Goal: Transaction & Acquisition: Download file/media

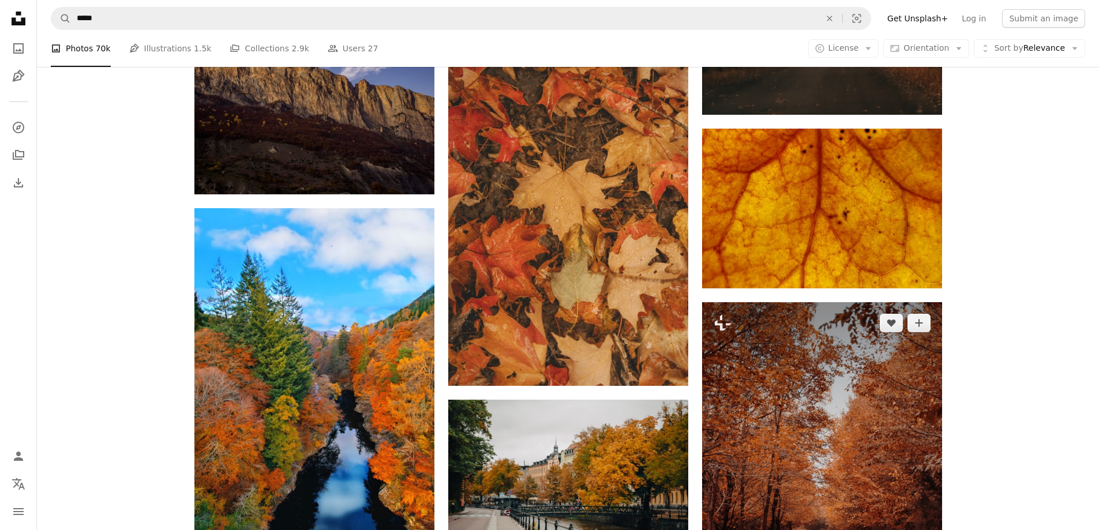
scroll to position [2520, 0]
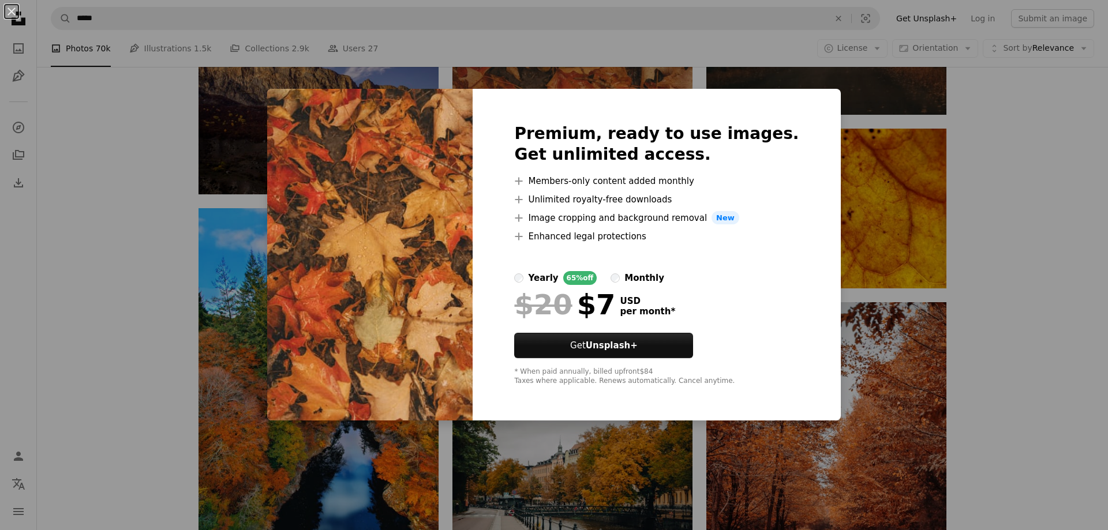
click at [1002, 297] on div "An X shape Premium, ready to use images. Get unlimited access. A plus sign Memb…" at bounding box center [554, 265] width 1108 height 530
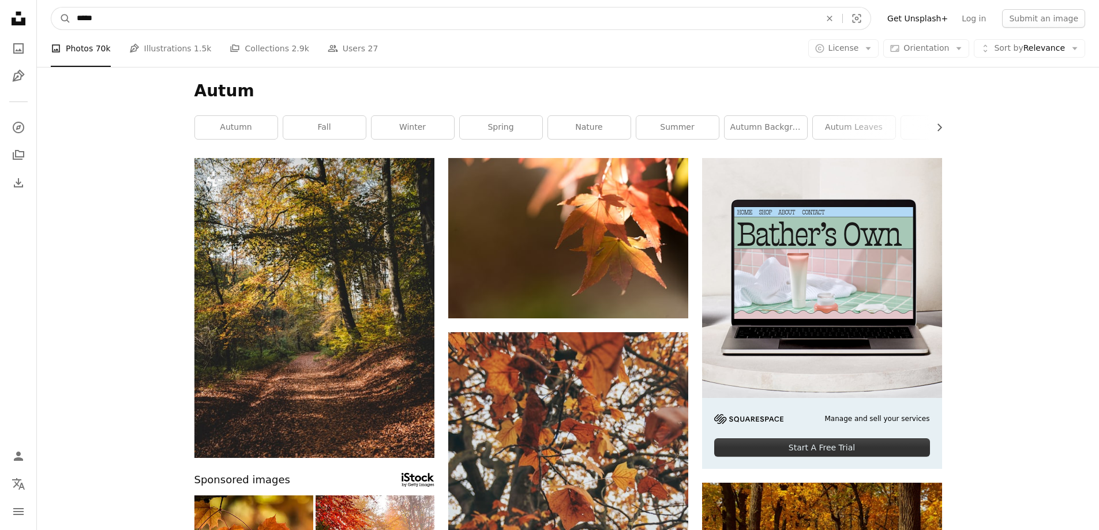
drag, startPoint x: 123, startPoint y: 24, endPoint x: 50, endPoint y: 33, distance: 73.3
click at [50, 33] on nav "A magnifying glass ***** An X shape Visual search Filters Get Unsplash+ Log in …" at bounding box center [568, 18] width 1062 height 37
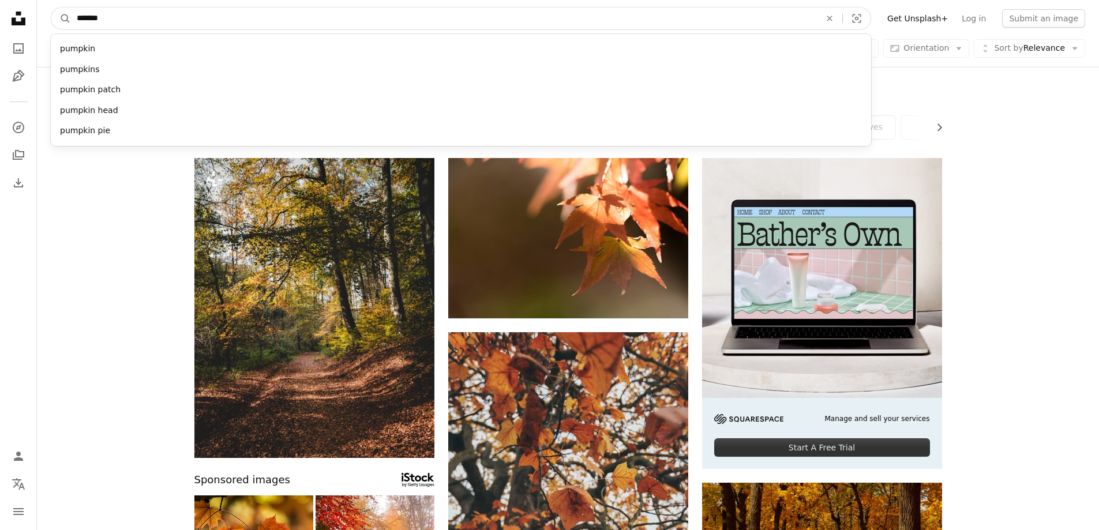
type input "********"
click button "A magnifying glass" at bounding box center [61, 19] width 20 height 22
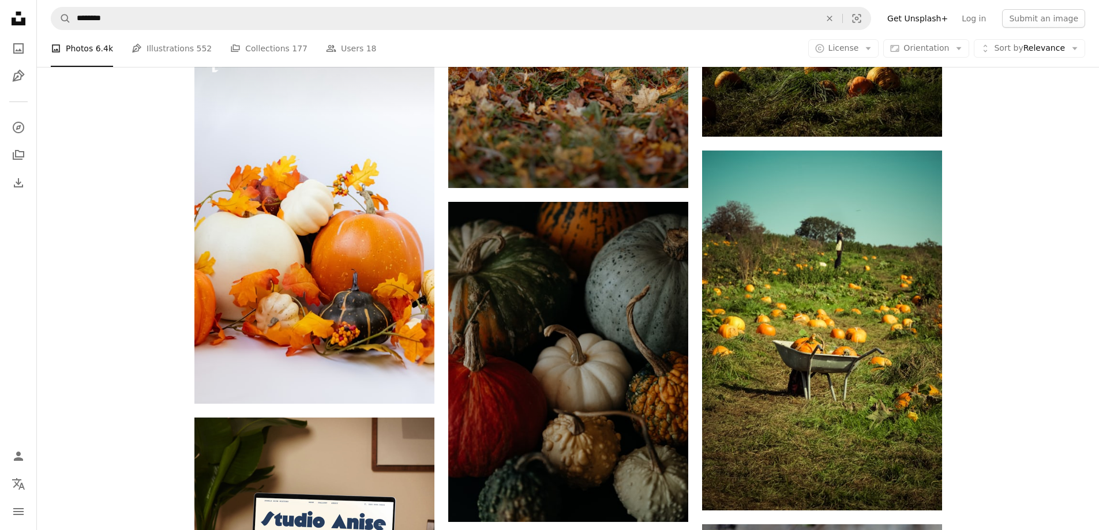
scroll to position [1904, 0]
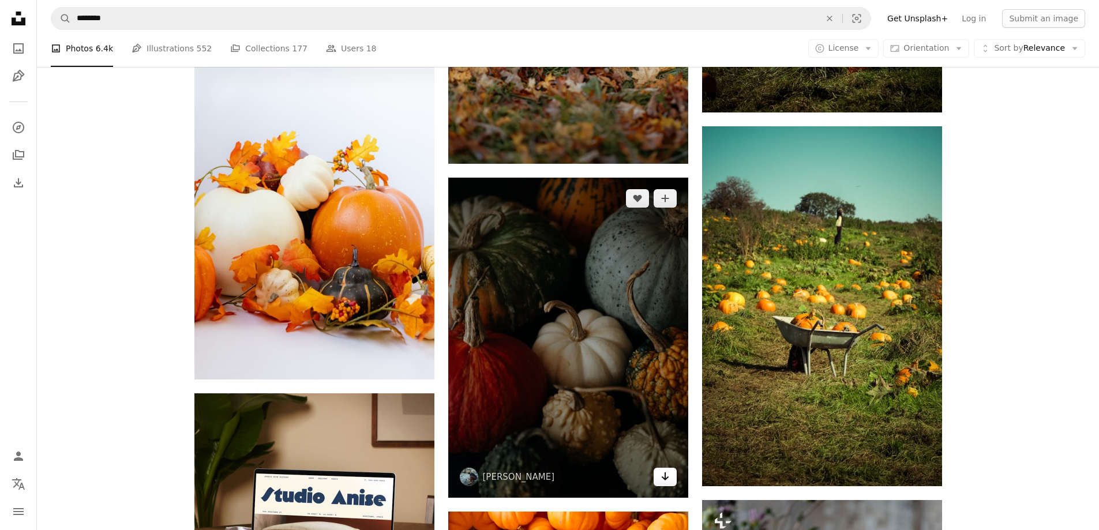
click at [663, 479] on icon "Download" at bounding box center [665, 477] width 8 height 8
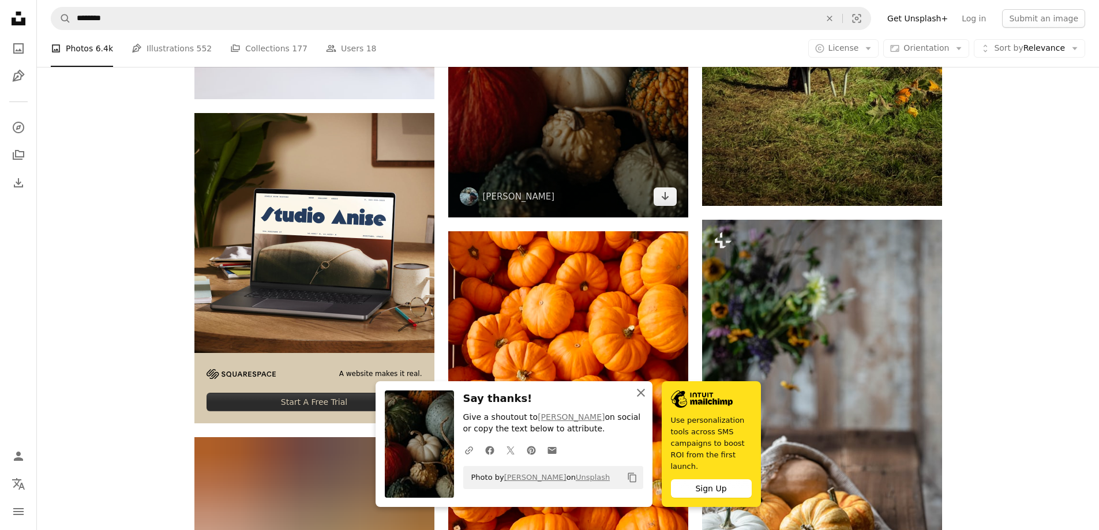
scroll to position [2193, 0]
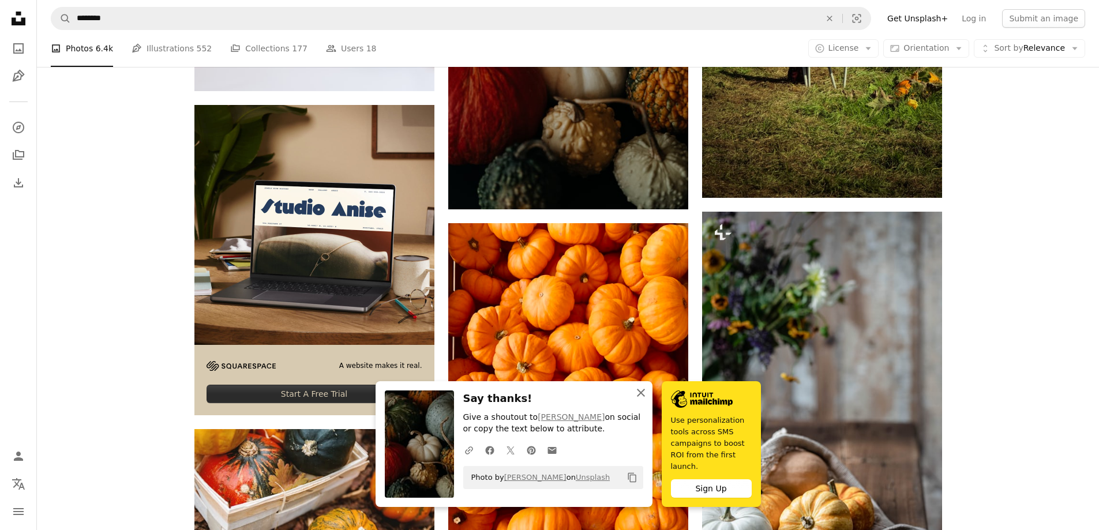
click at [645, 397] on icon "button" at bounding box center [641, 393] width 8 height 8
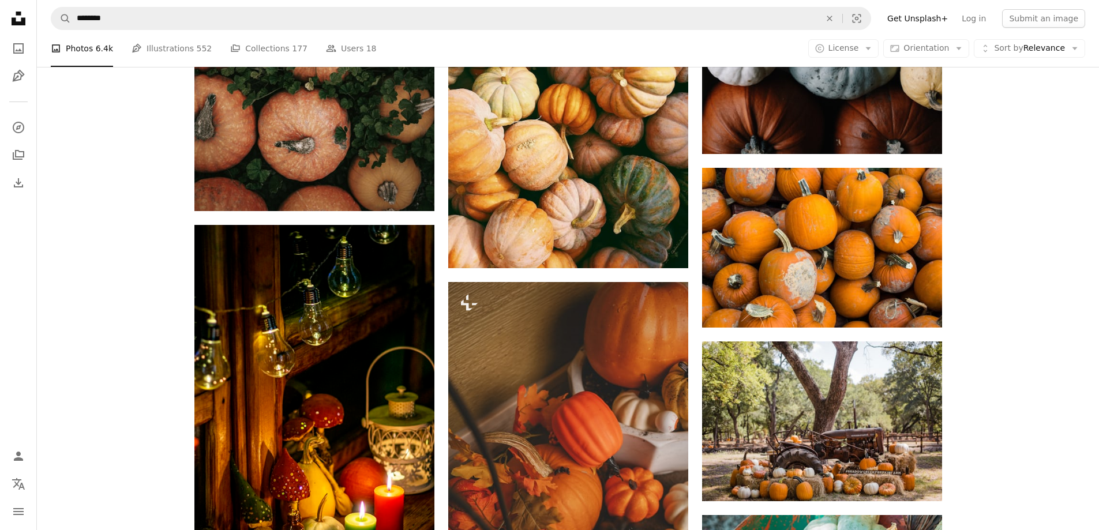
scroll to position [3174, 0]
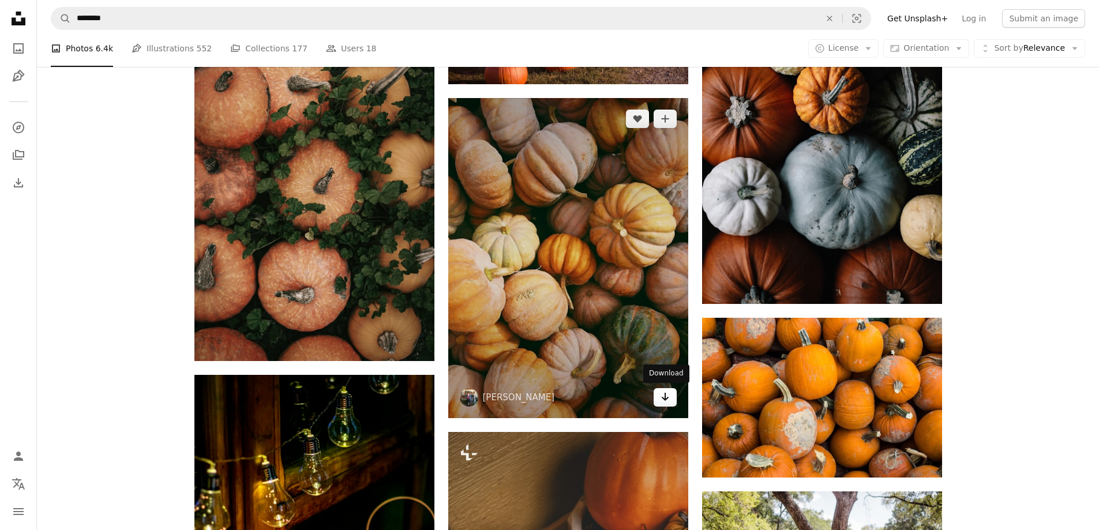
click at [672, 396] on link "Arrow pointing down" at bounding box center [665, 397] width 23 height 18
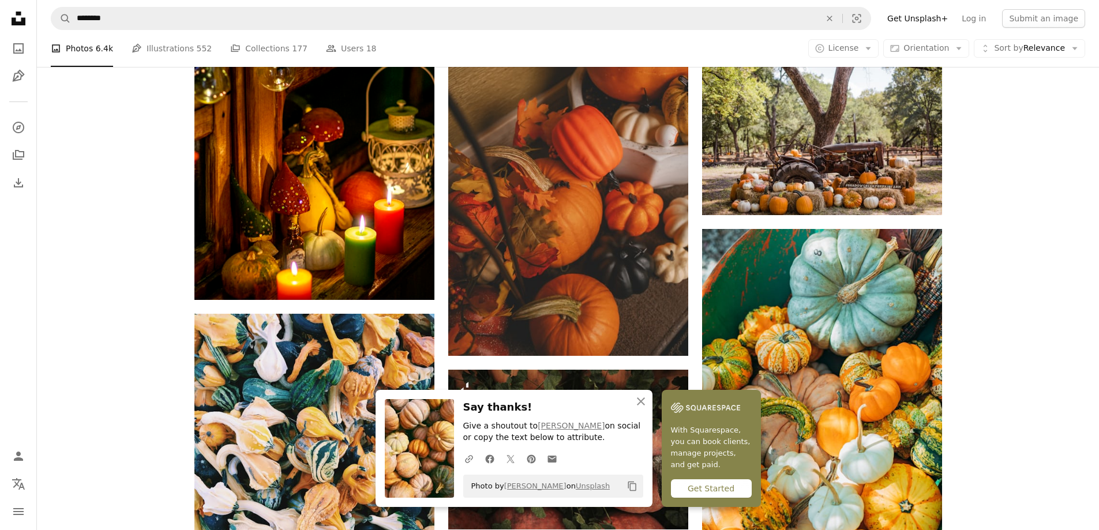
scroll to position [3636, 0]
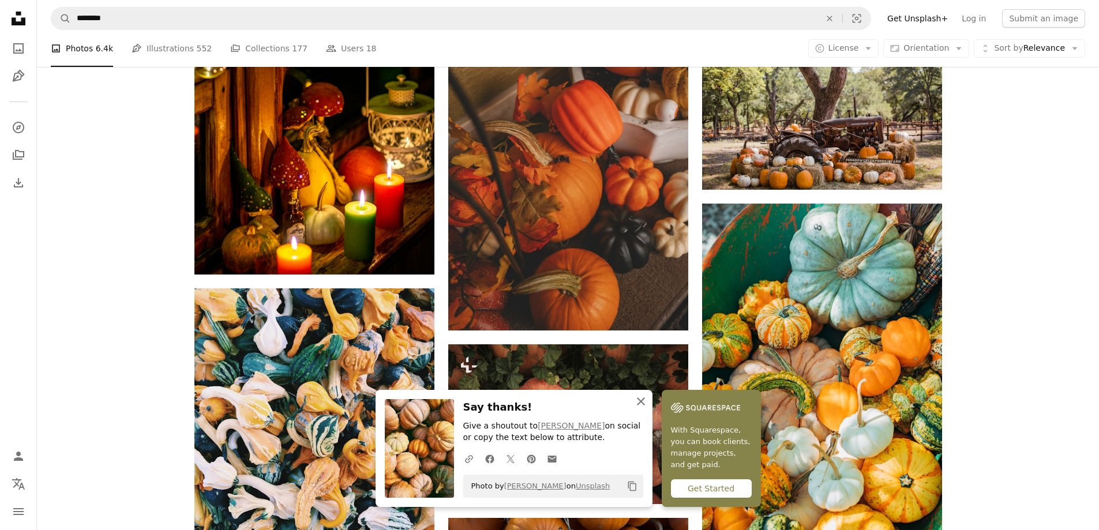
click at [648, 397] on icon "An X shape" at bounding box center [641, 402] width 14 height 14
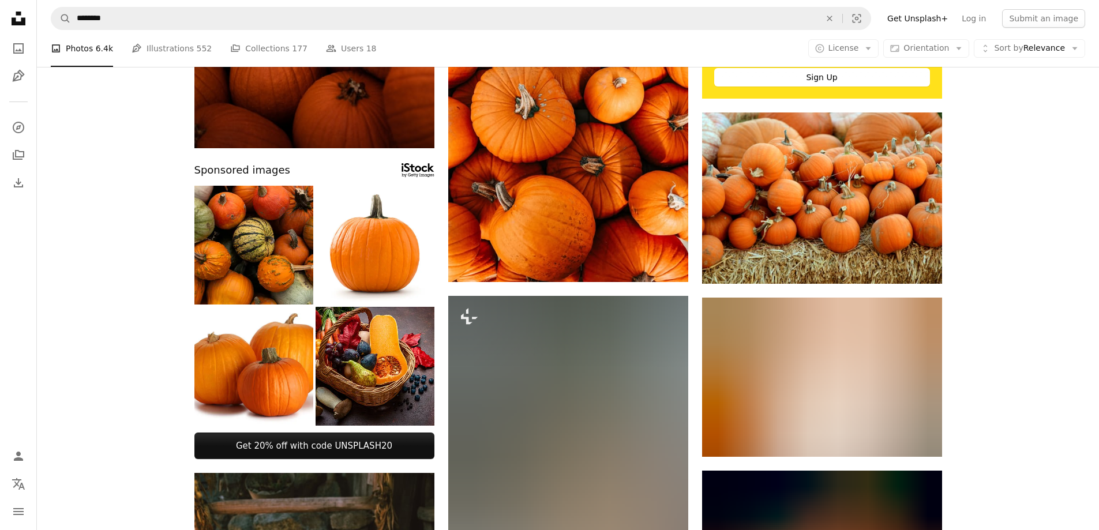
scroll to position [0, 0]
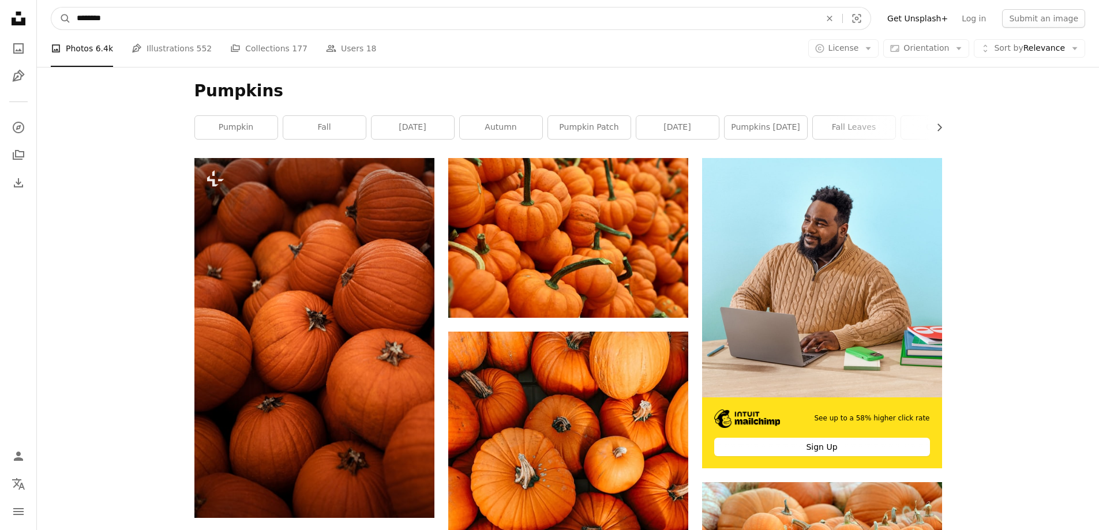
drag, startPoint x: 145, startPoint y: 20, endPoint x: 33, endPoint y: 28, distance: 111.7
type input "****"
click at [51, 8] on button "A magnifying glass" at bounding box center [61, 19] width 20 height 22
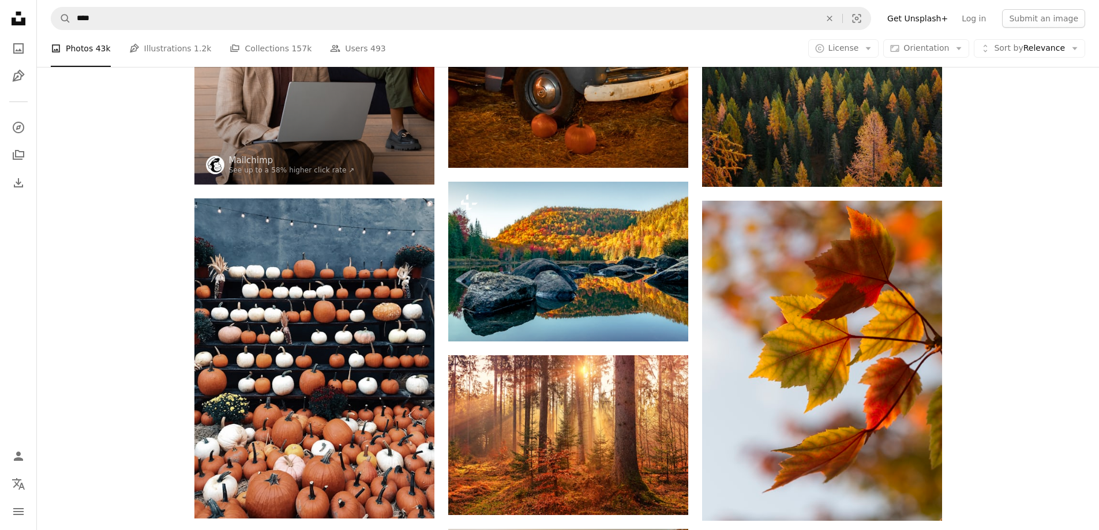
scroll to position [1500, 0]
